Goal: Task Accomplishment & Management: Manage account settings

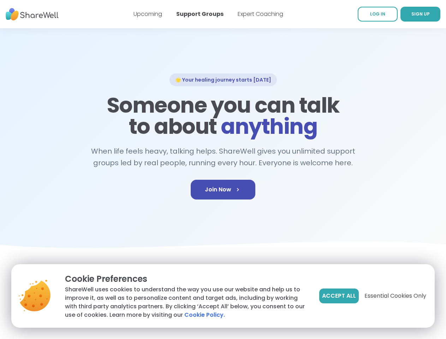
click at [339, 296] on span "Accept All" at bounding box center [339, 296] width 34 height 8
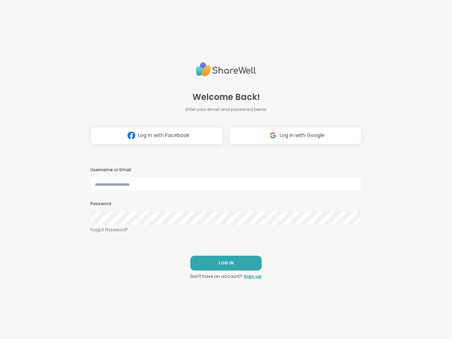
click at [223, 170] on h3 "Username or Email" at bounding box center [225, 170] width 271 height 6
click at [154, 136] on span "Log in with Facebook" at bounding box center [163, 135] width 51 height 7
click at [293, 136] on span "Log in with Google" at bounding box center [302, 135] width 45 height 7
click at [223, 263] on span "LOG IN" at bounding box center [226, 263] width 15 height 6
